Goal: Information Seeking & Learning: Learn about a topic

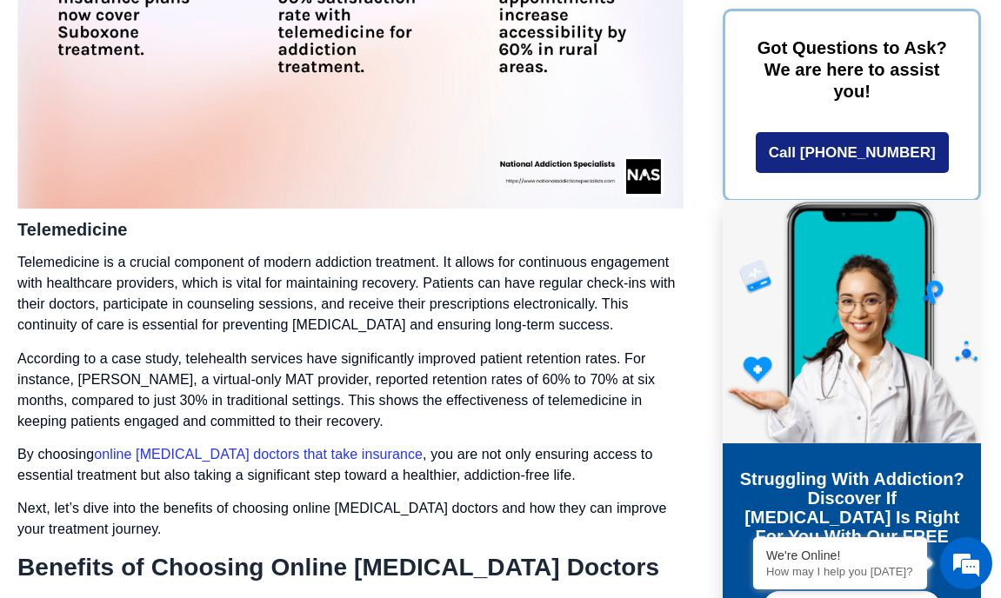
scroll to position [3618, 0]
click at [176, 446] on link "online suboxone doctors that take insurance" at bounding box center [258, 453] width 329 height 15
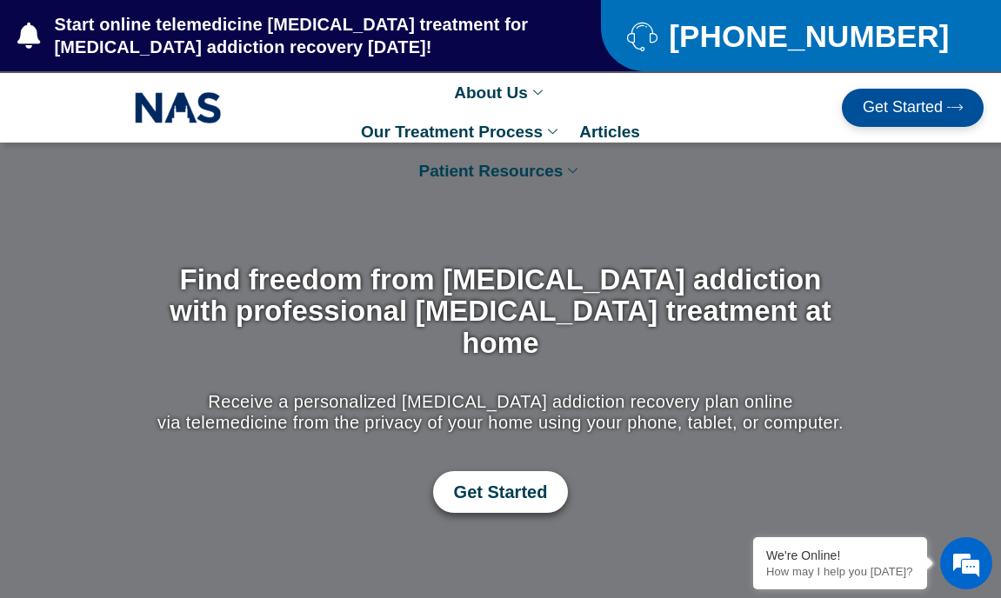
click at [507, 482] on span "Get Started" at bounding box center [501, 492] width 94 height 21
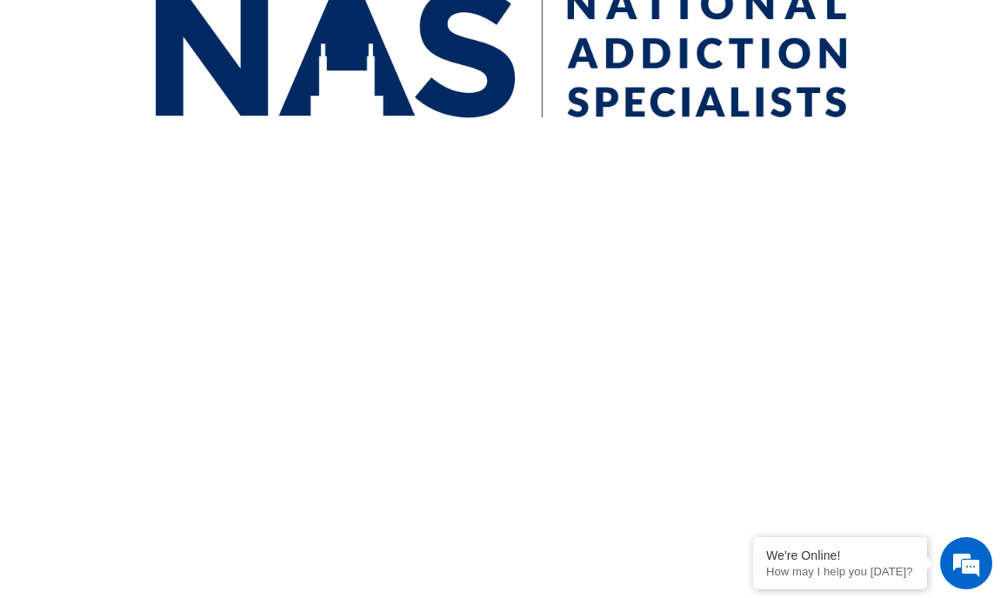
scroll to position [592, 0]
